Goal: Task Accomplishment & Management: Manage account settings

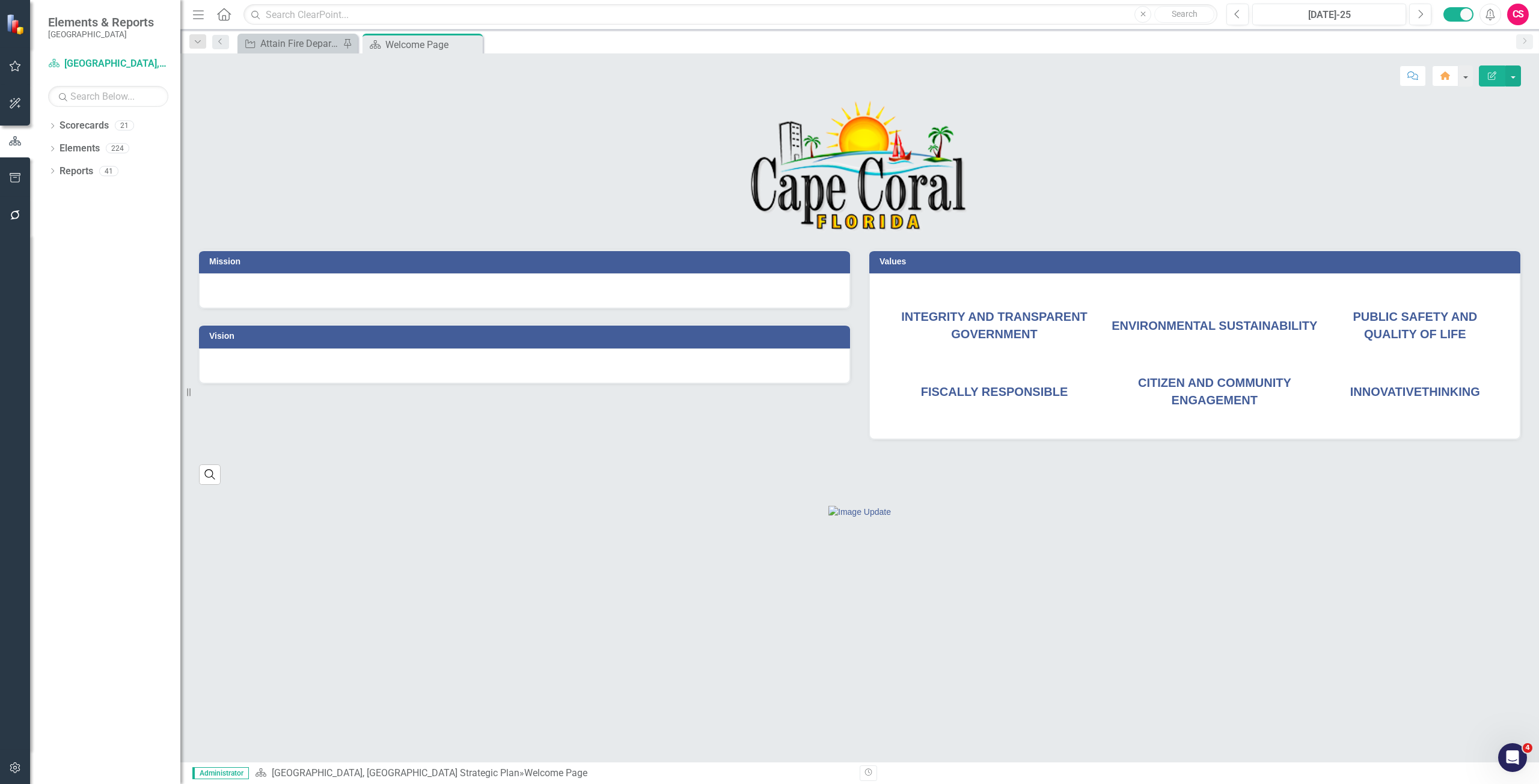
click at [22, 766] on button "button" at bounding box center [15, 768] width 27 height 25
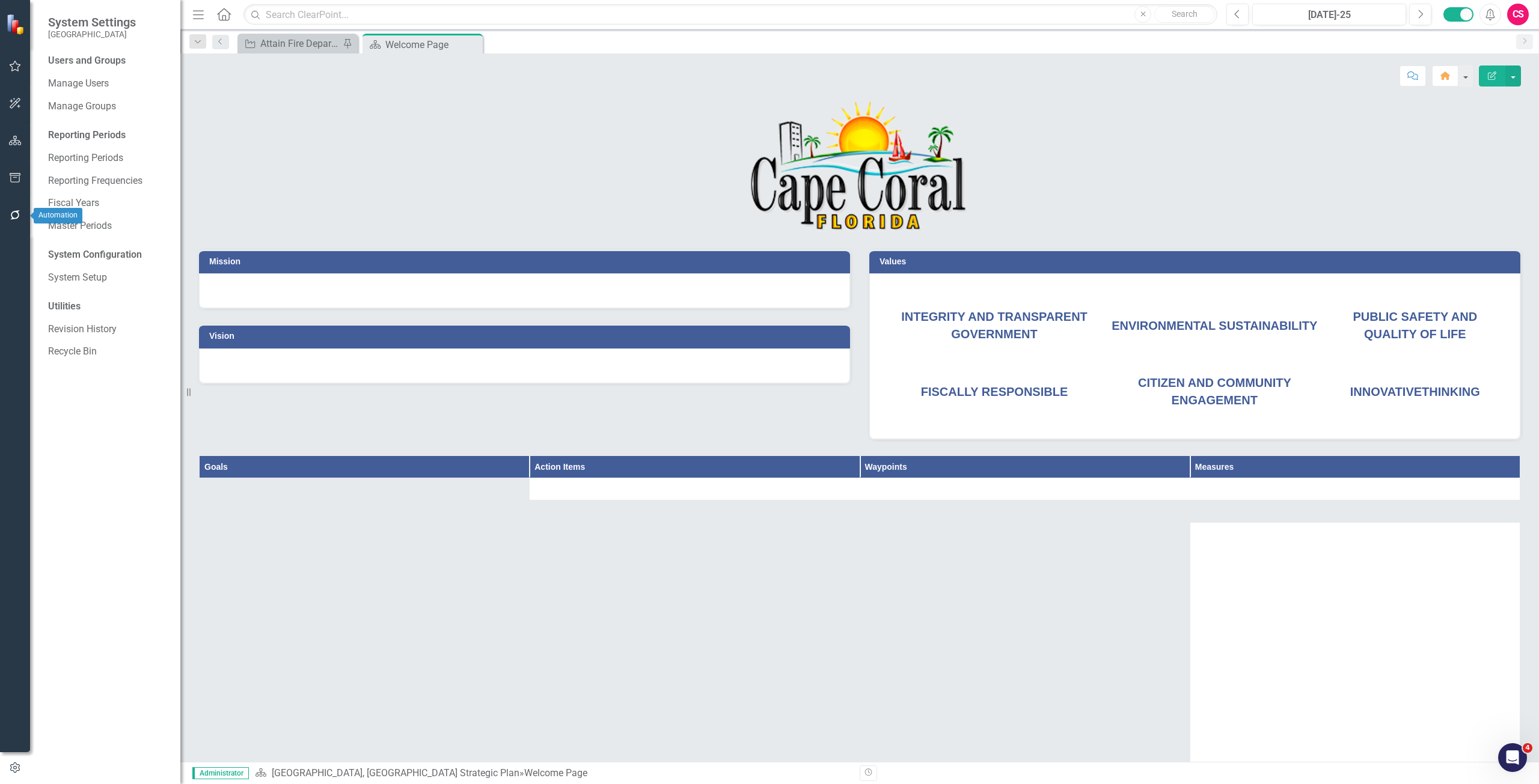
click at [20, 210] on icon "button" at bounding box center [15, 215] width 13 height 10
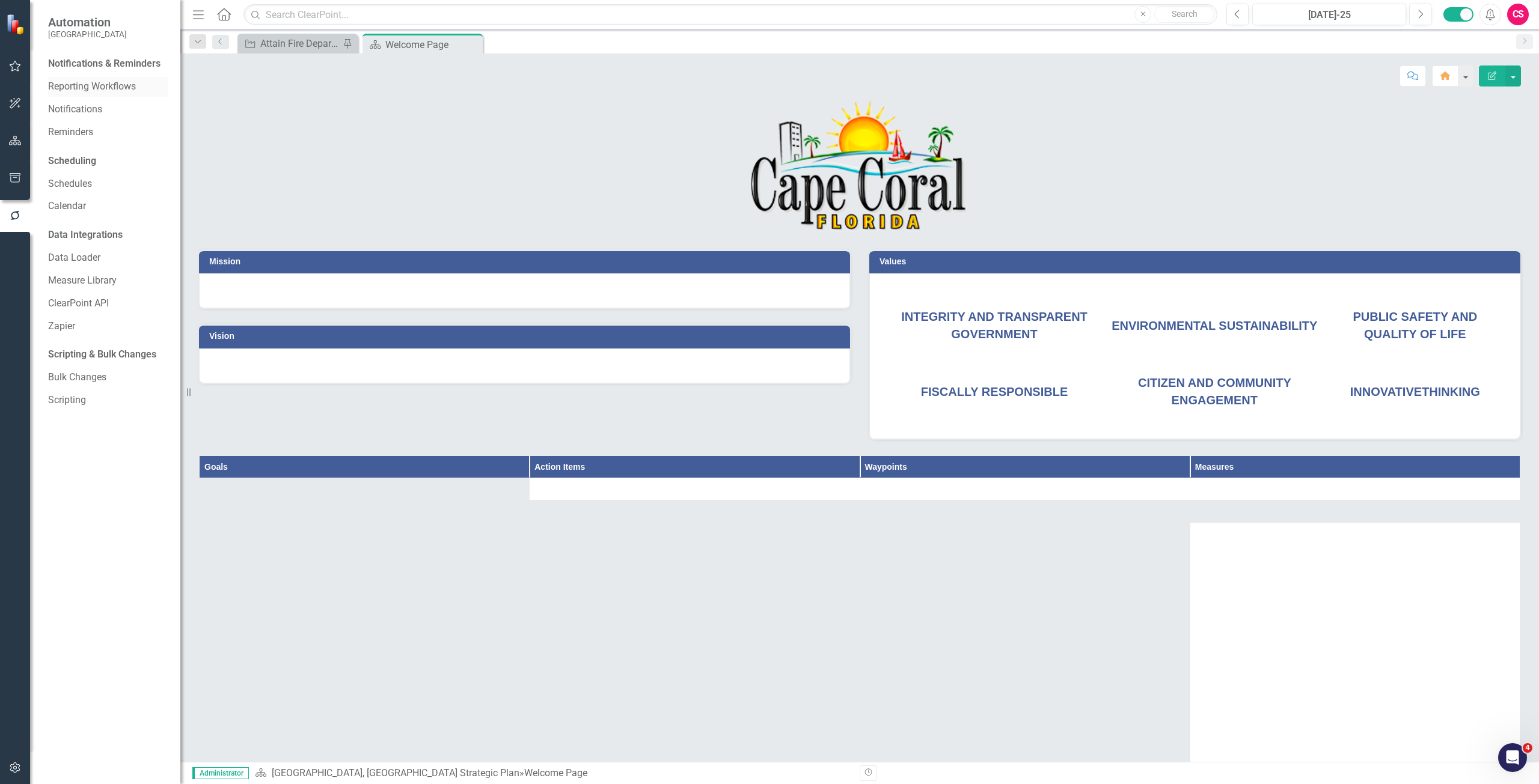
click at [87, 82] on link "Reporting Workflows" at bounding box center [108, 87] width 120 height 14
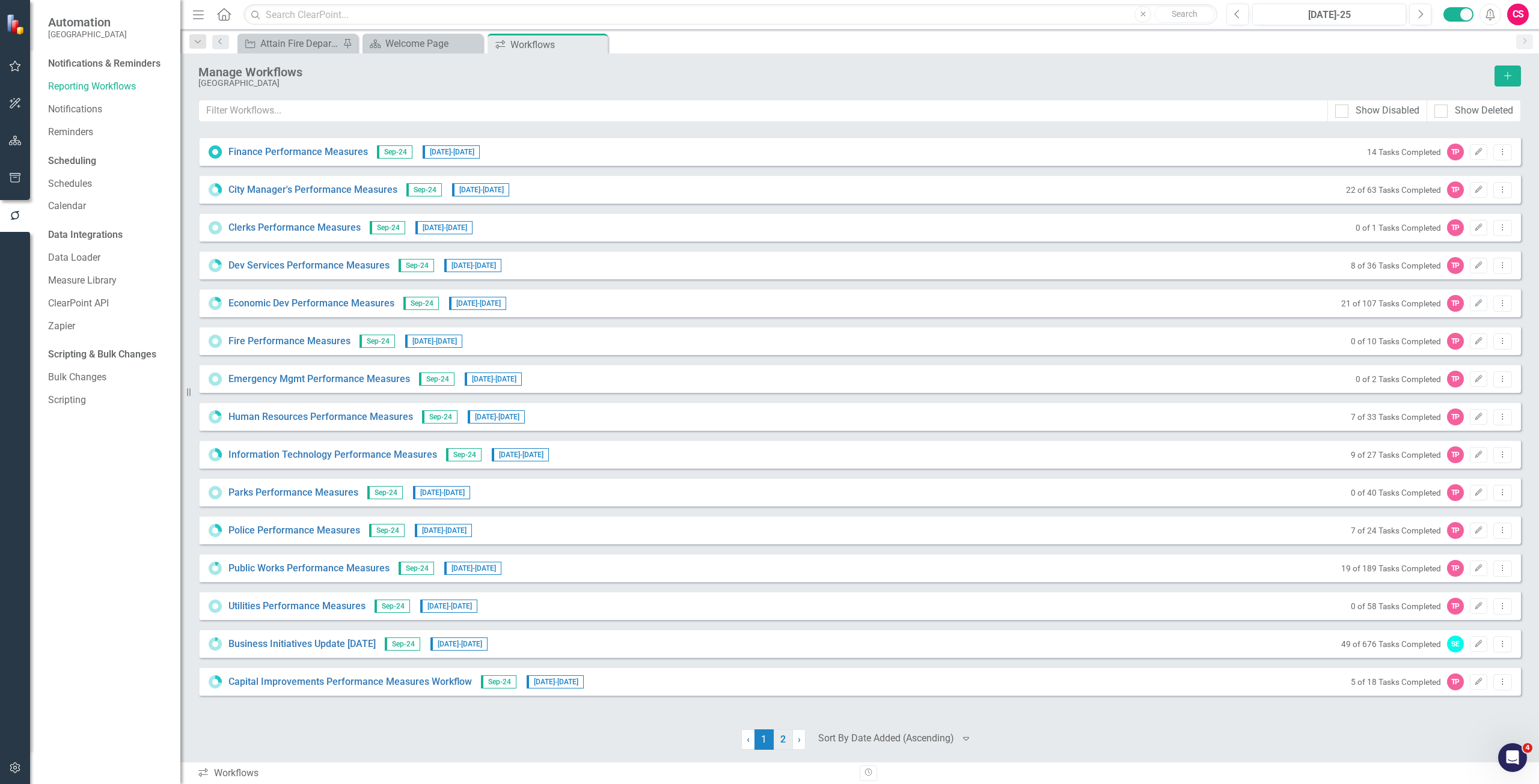
click at [776, 742] on link "2" at bounding box center [784, 739] width 19 height 20
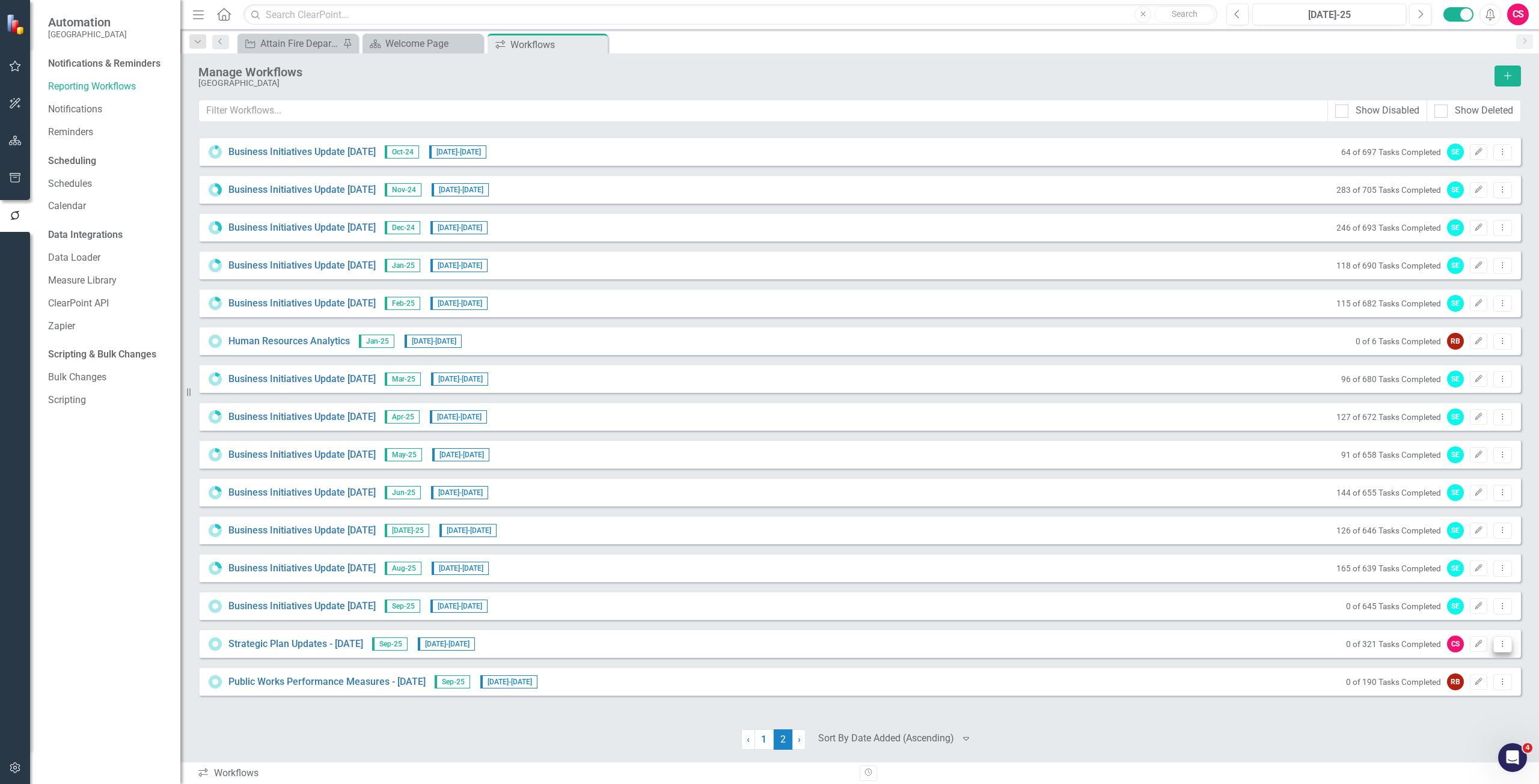
click at [1507, 642] on icon "Dropdown Menu" at bounding box center [1502, 644] width 10 height 8
click at [1336, 733] on div at bounding box center [1249, 739] width 543 height 20
click at [1498, 641] on icon "Dropdown Menu" at bounding box center [1502, 644] width 10 height 8
click at [1444, 724] on link "Trash Delete Workflow" at bounding box center [1456, 731] width 111 height 22
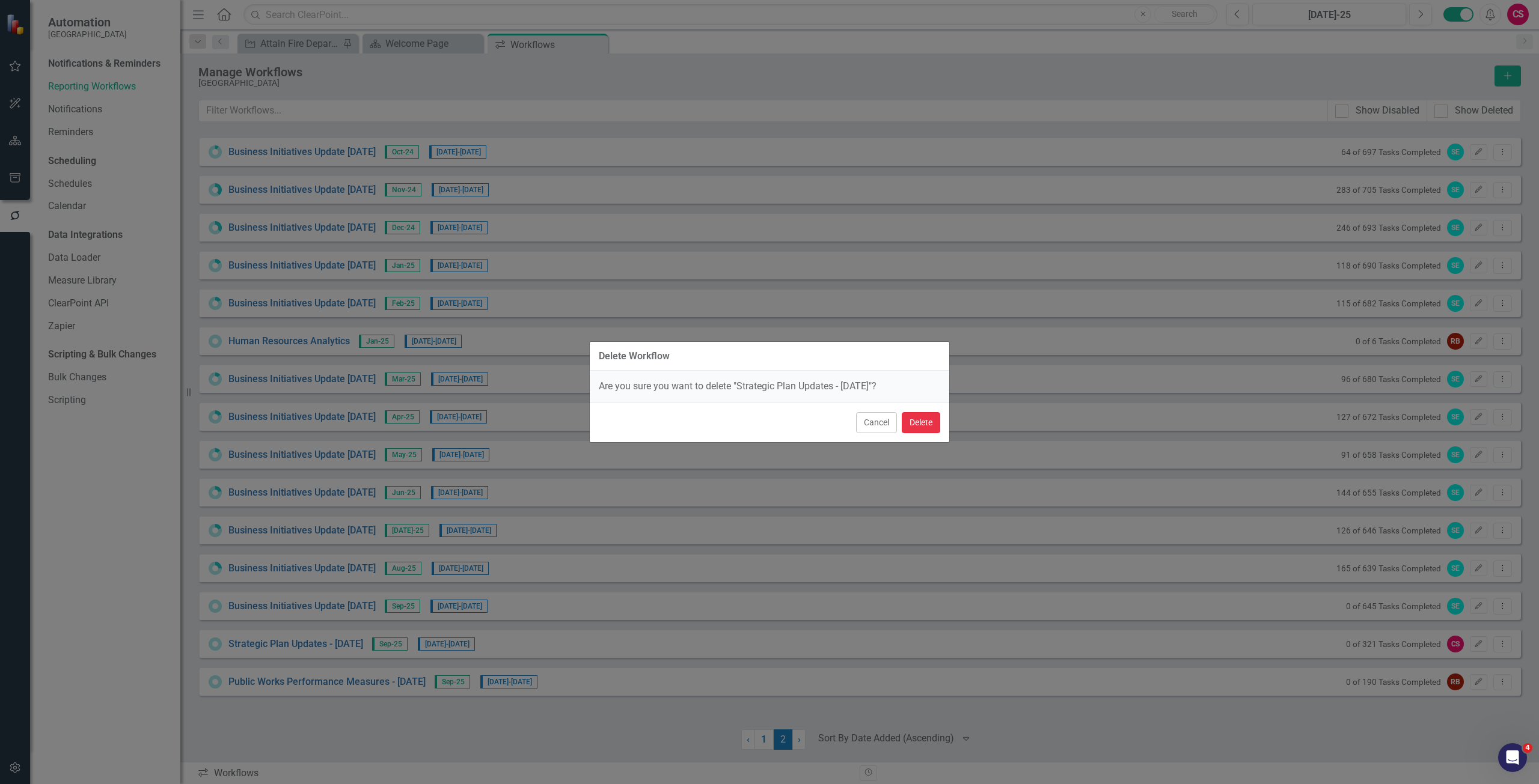
click at [911, 419] on button "Delete" at bounding box center [921, 422] width 38 height 21
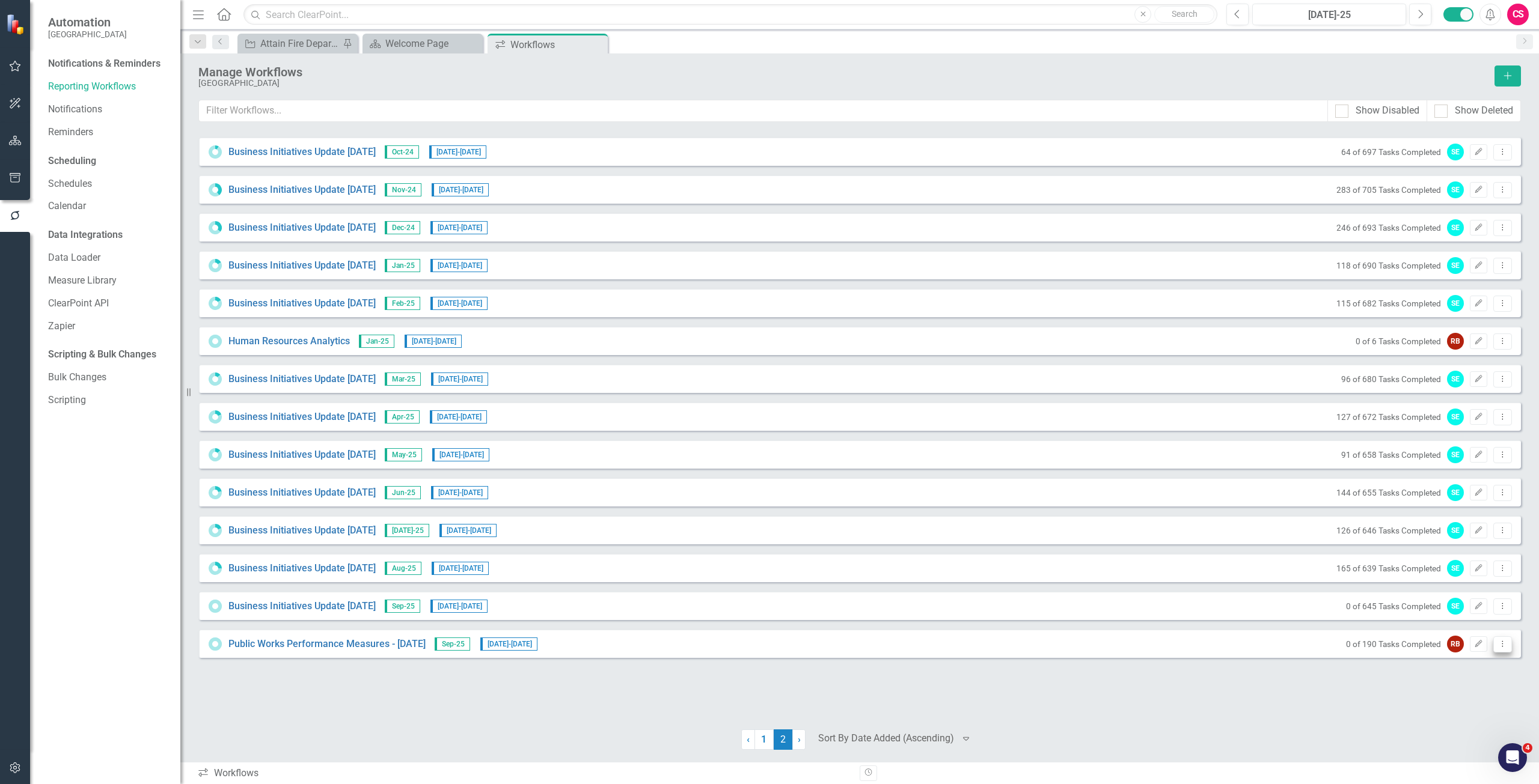
click at [1505, 641] on icon "Dropdown Menu" at bounding box center [1502, 644] width 10 height 8
click at [1429, 681] on link "Edit Edit Workflow" at bounding box center [1456, 687] width 111 height 22
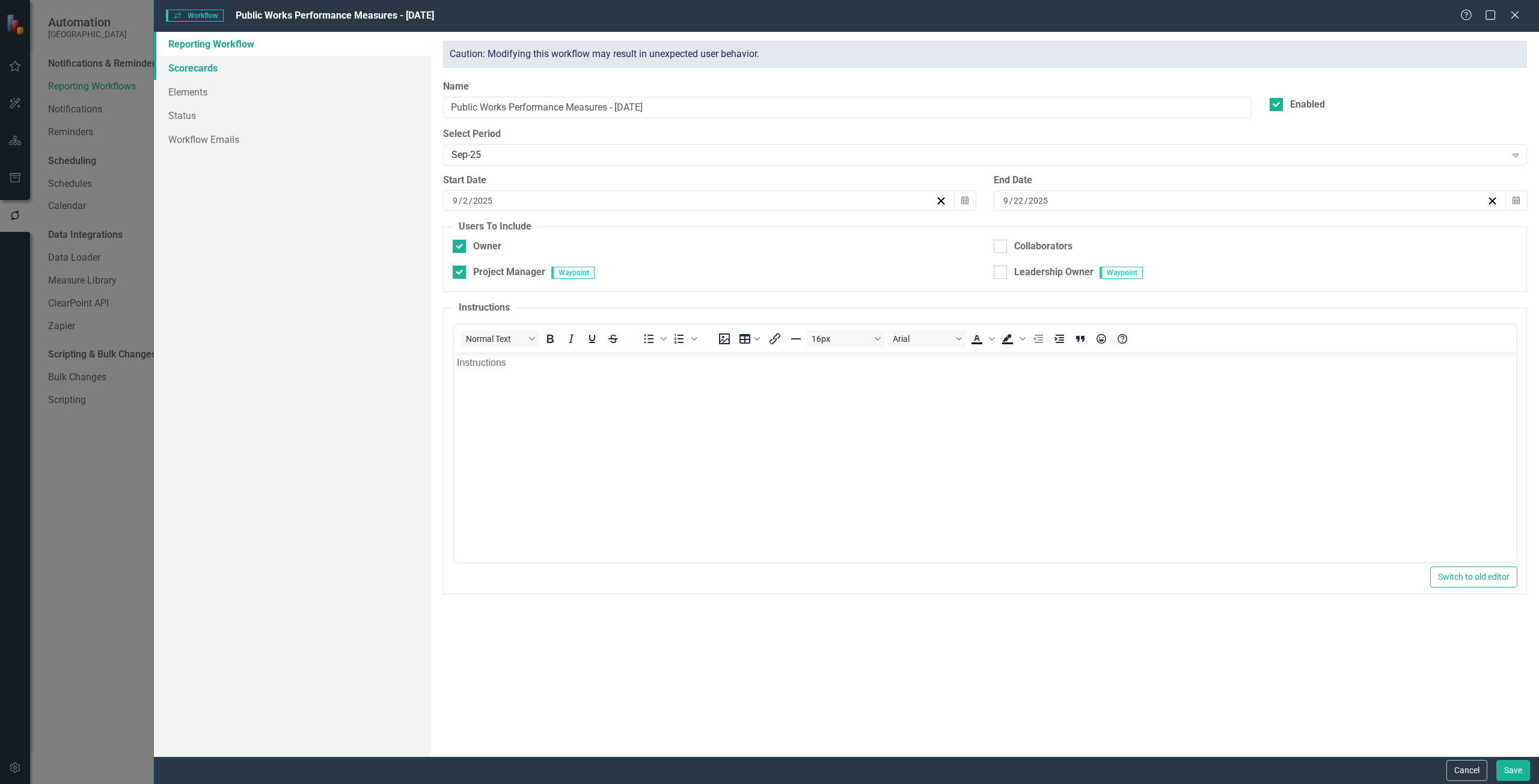
click at [282, 69] on link "Scorecards" at bounding box center [293, 68] width 277 height 24
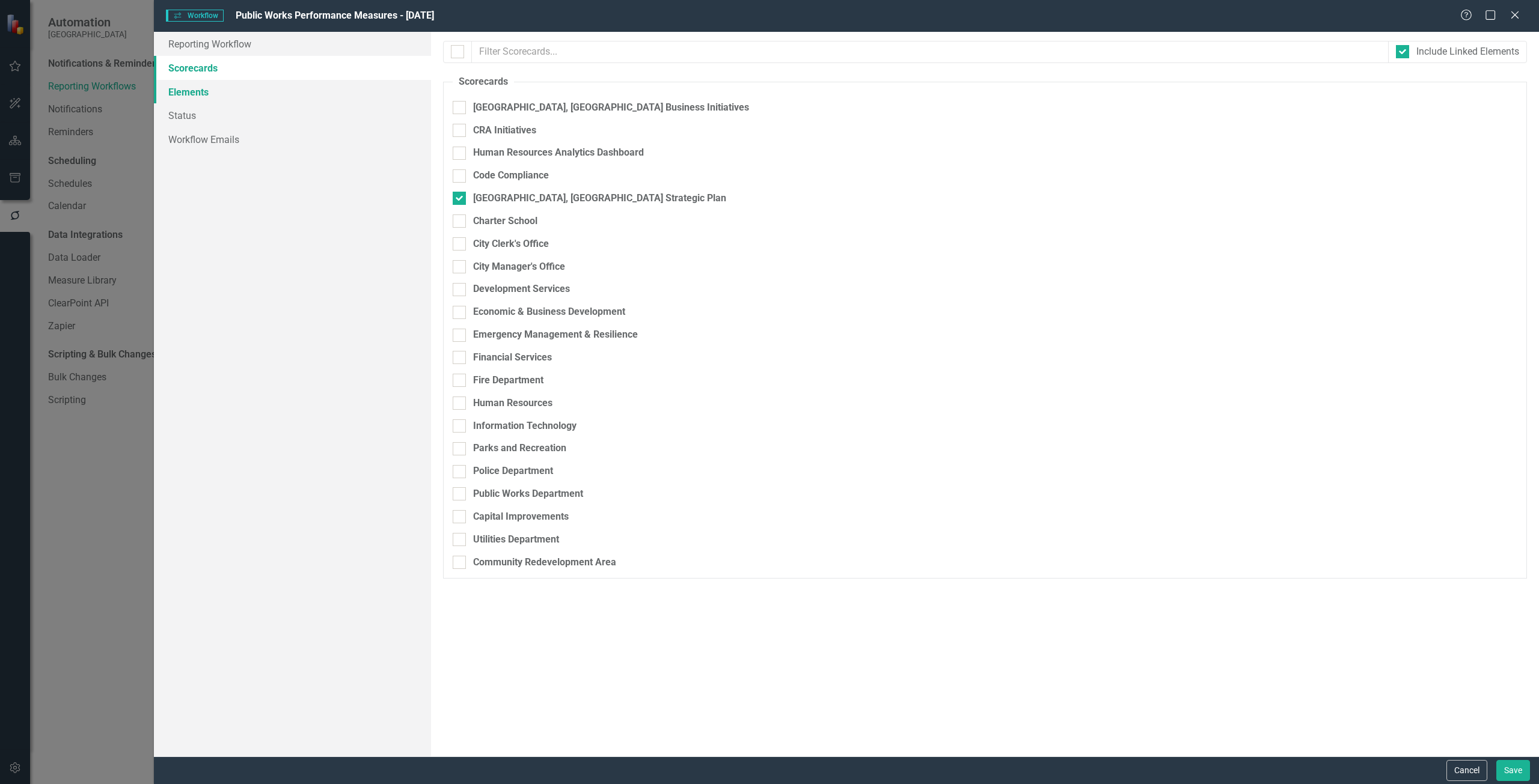
click at [282, 99] on link "Elements" at bounding box center [293, 92] width 277 height 24
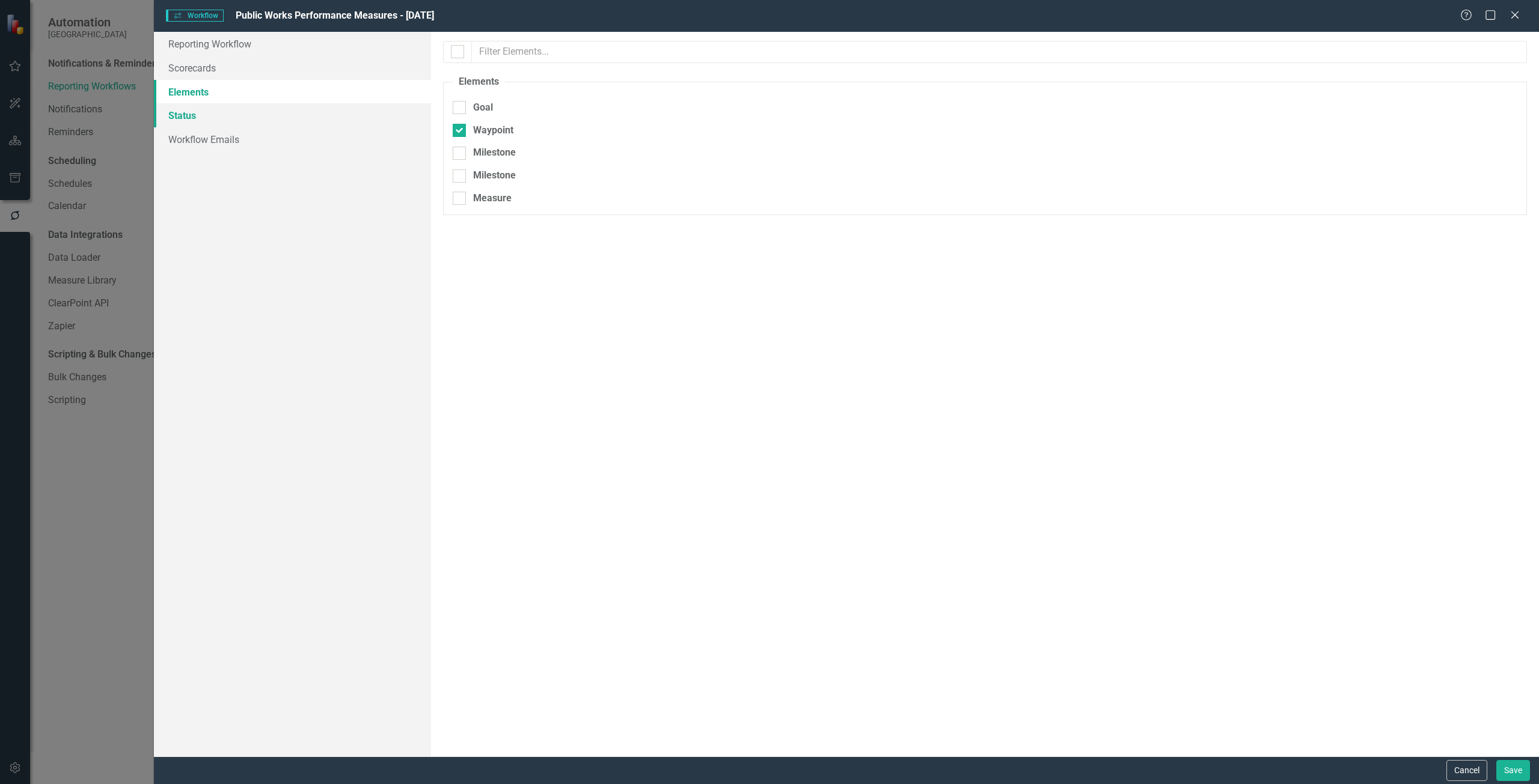
click at [276, 118] on link "Status" at bounding box center [293, 115] width 277 height 24
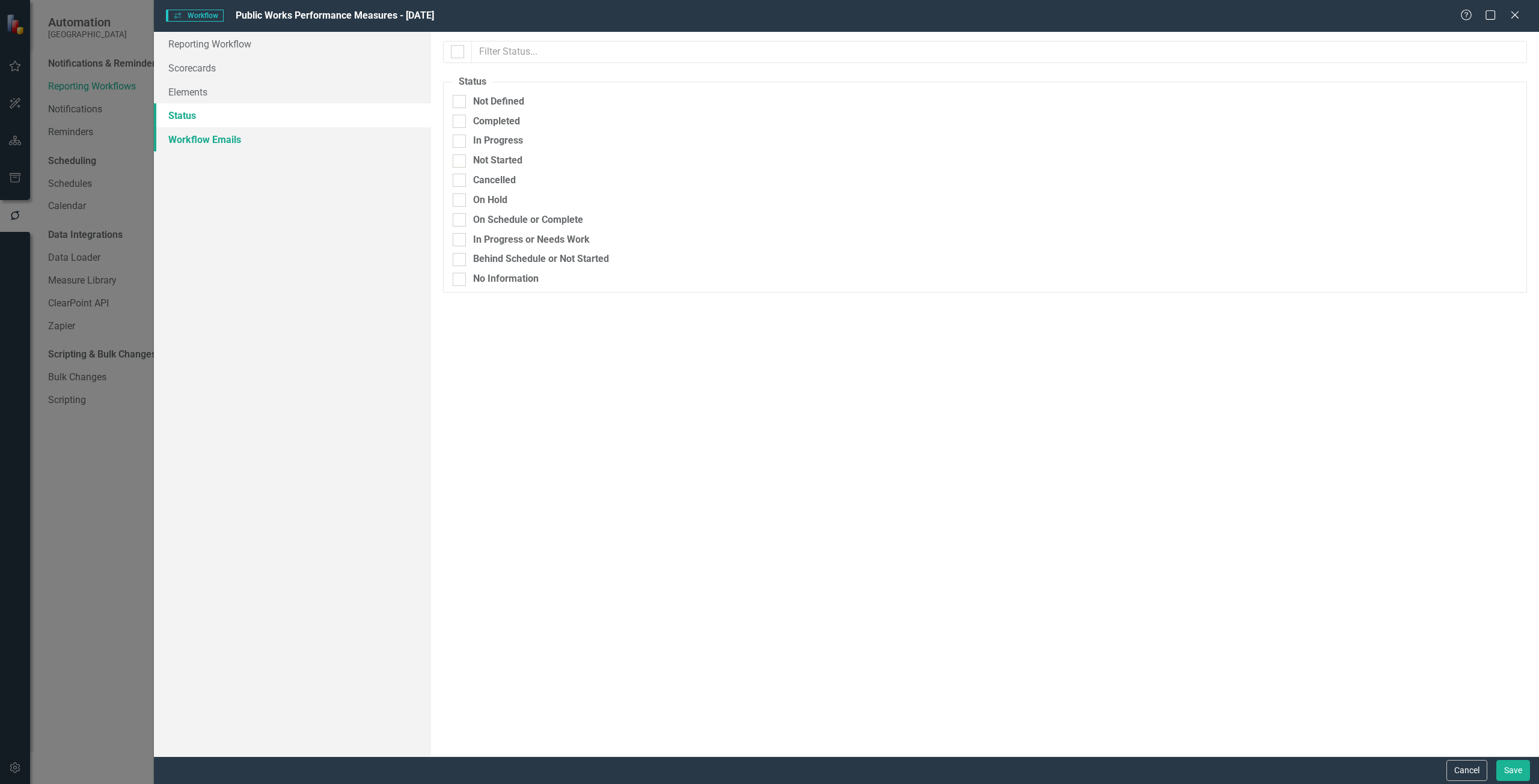
click at [273, 145] on link "Workflow Emails" at bounding box center [293, 139] width 277 height 24
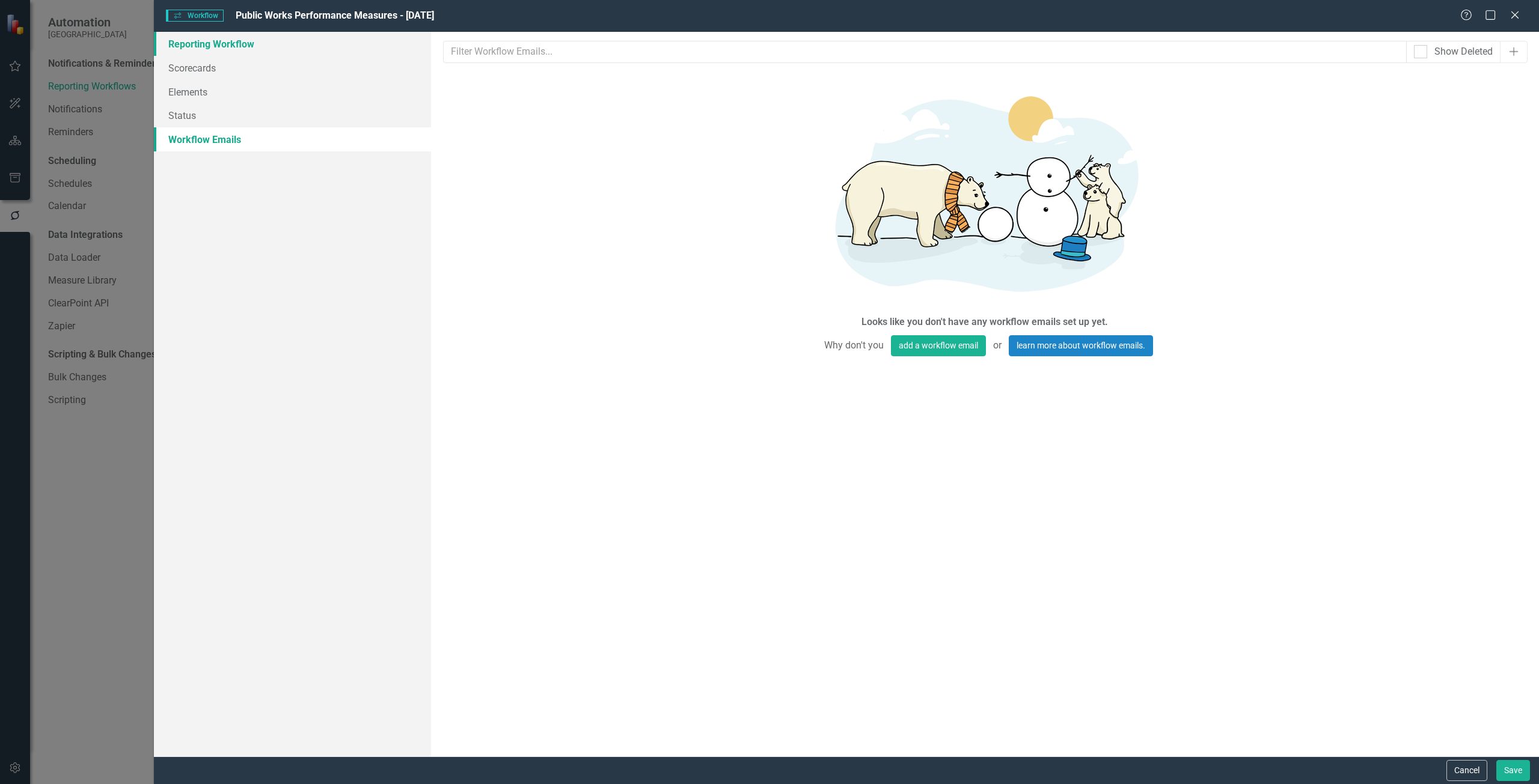
click at [249, 54] on link "Reporting Workflow" at bounding box center [293, 44] width 277 height 24
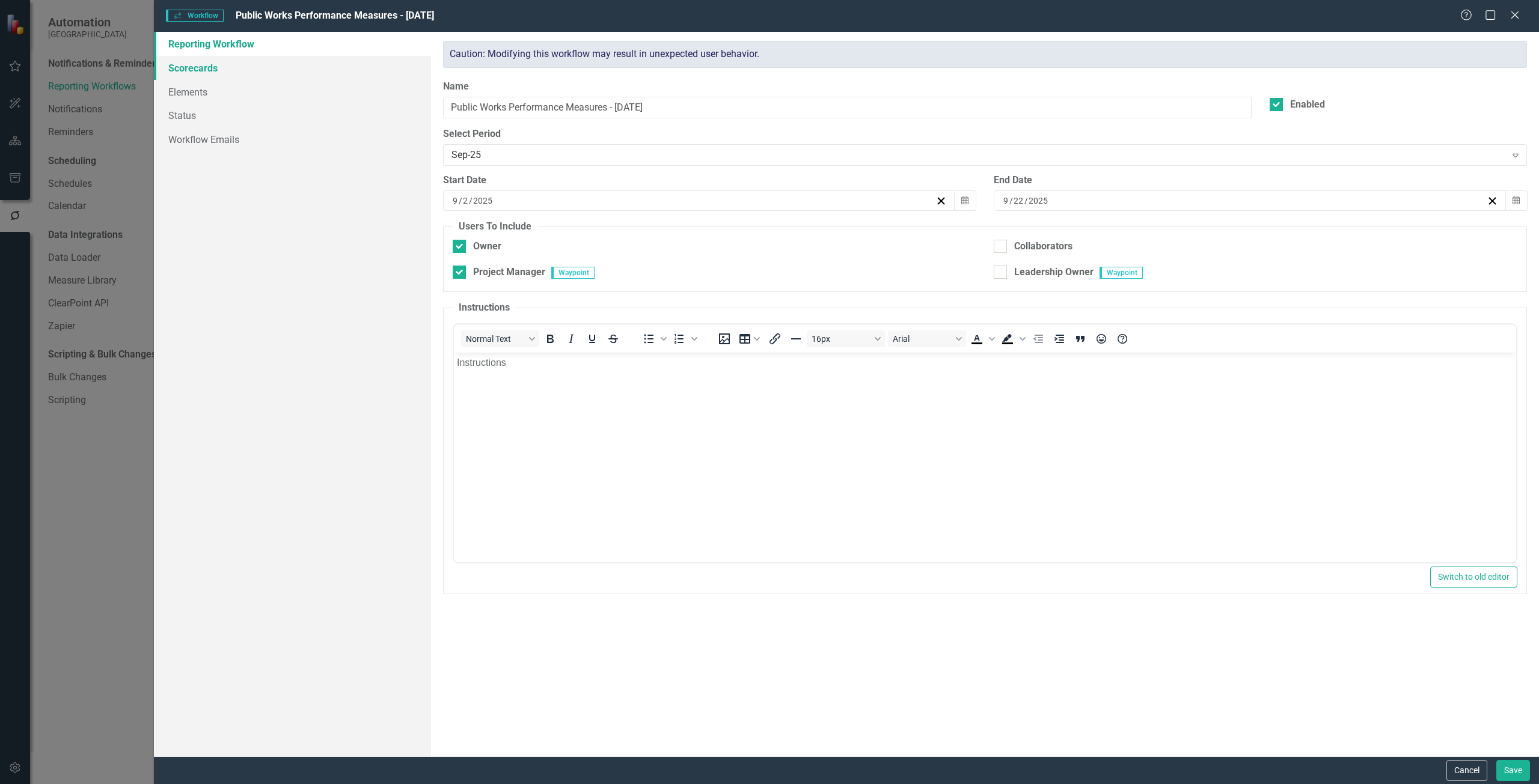
click at [249, 77] on link "Scorecards" at bounding box center [293, 68] width 277 height 24
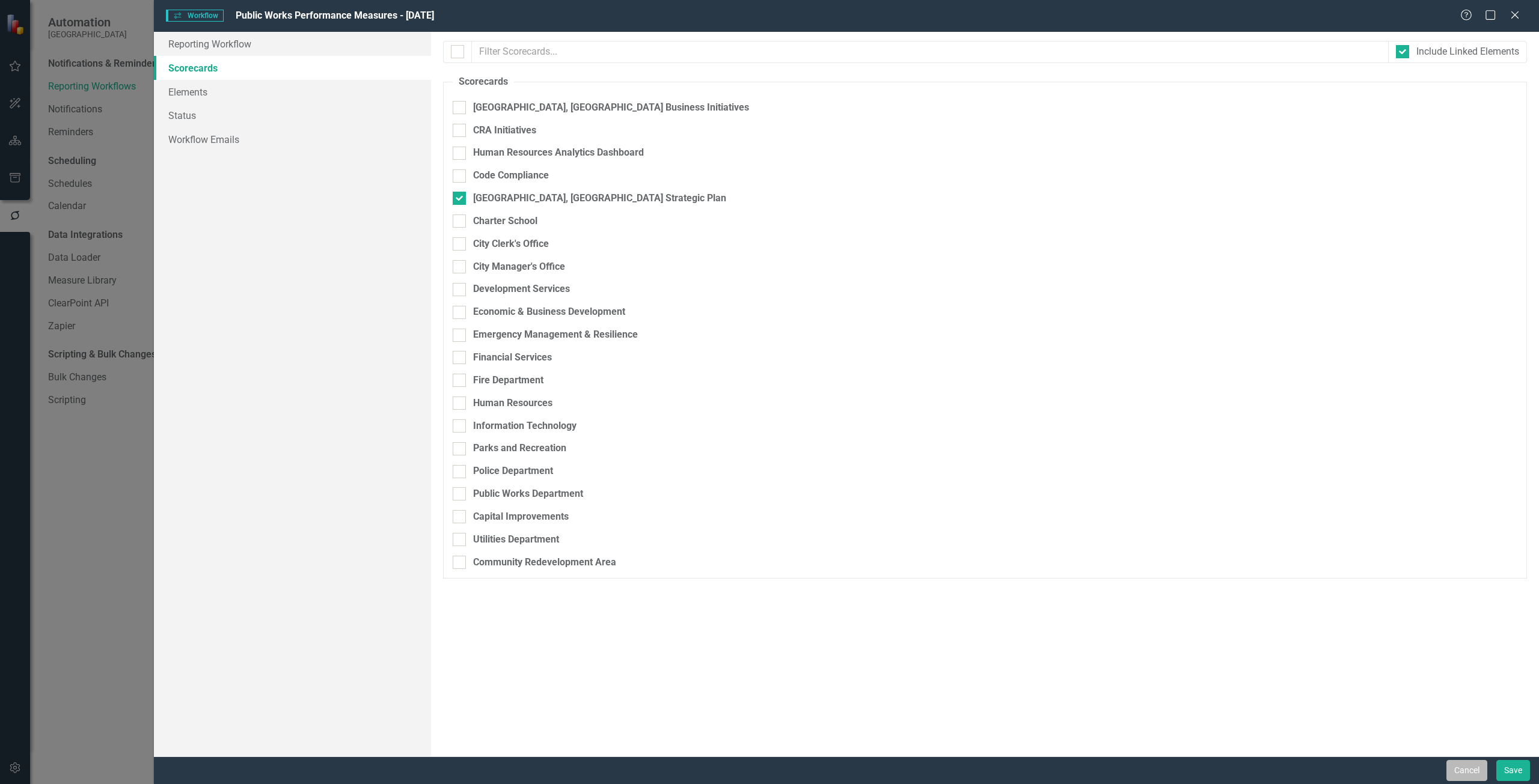
click at [1456, 774] on button "Cancel" at bounding box center [1467, 770] width 41 height 21
